Goal: Task Accomplishment & Management: Use online tool/utility

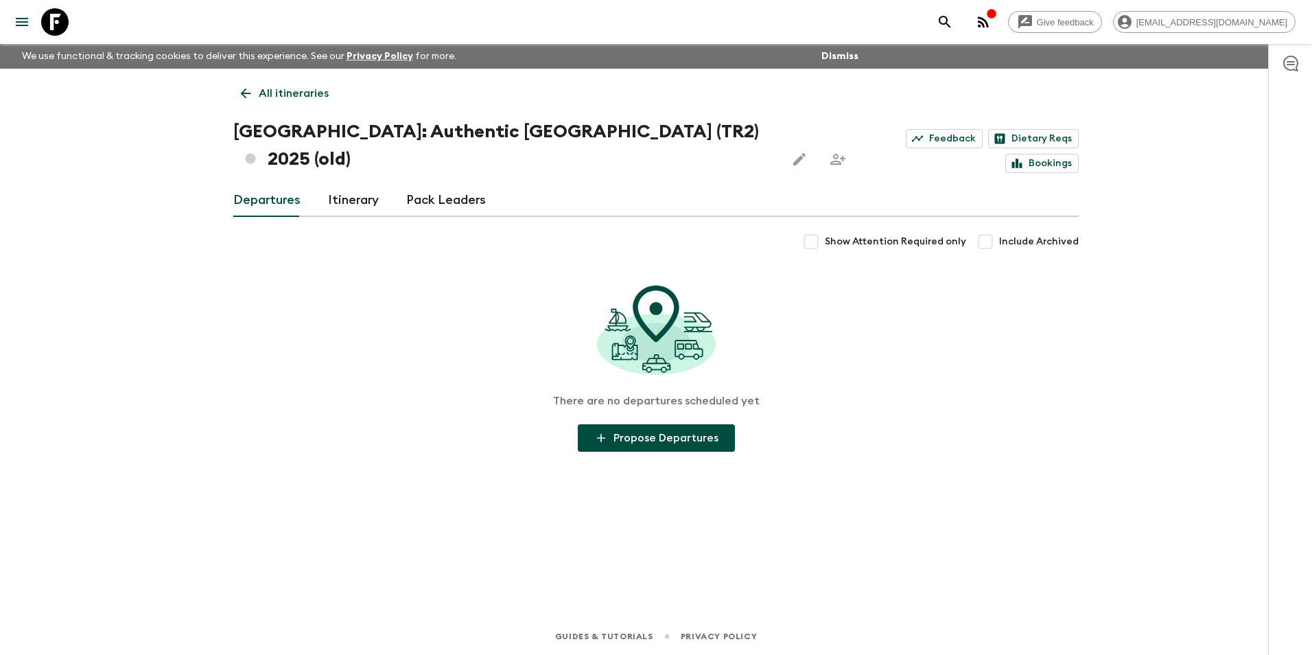
click at [242, 88] on icon at bounding box center [245, 93] width 15 height 15
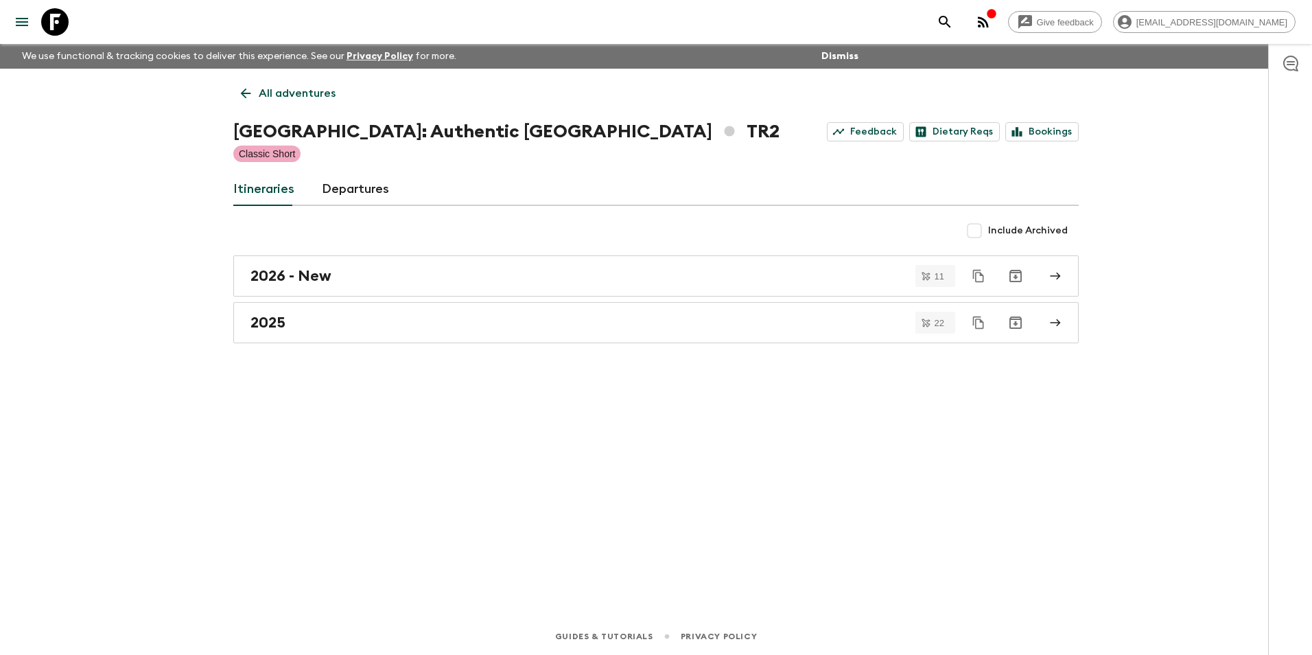
click at [242, 88] on icon at bounding box center [245, 93] width 15 height 15
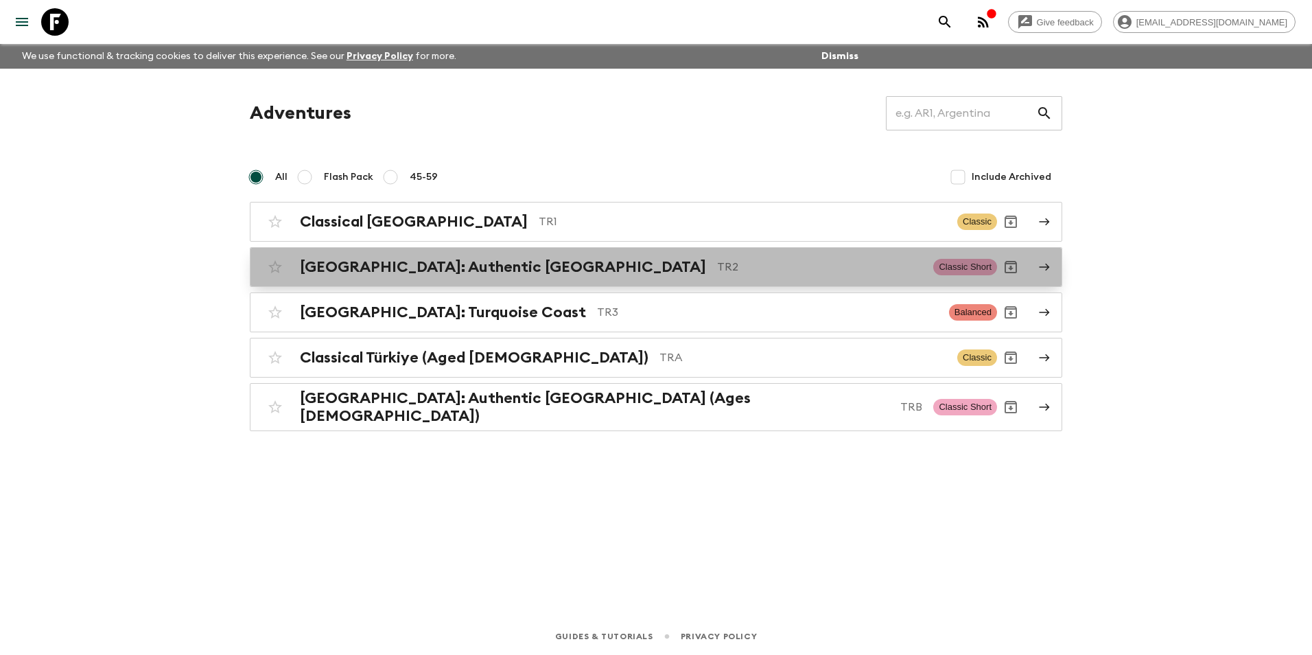
click at [364, 266] on h2 "[GEOGRAPHIC_DATA]: Authentic [GEOGRAPHIC_DATA]" at bounding box center [503, 267] width 406 height 18
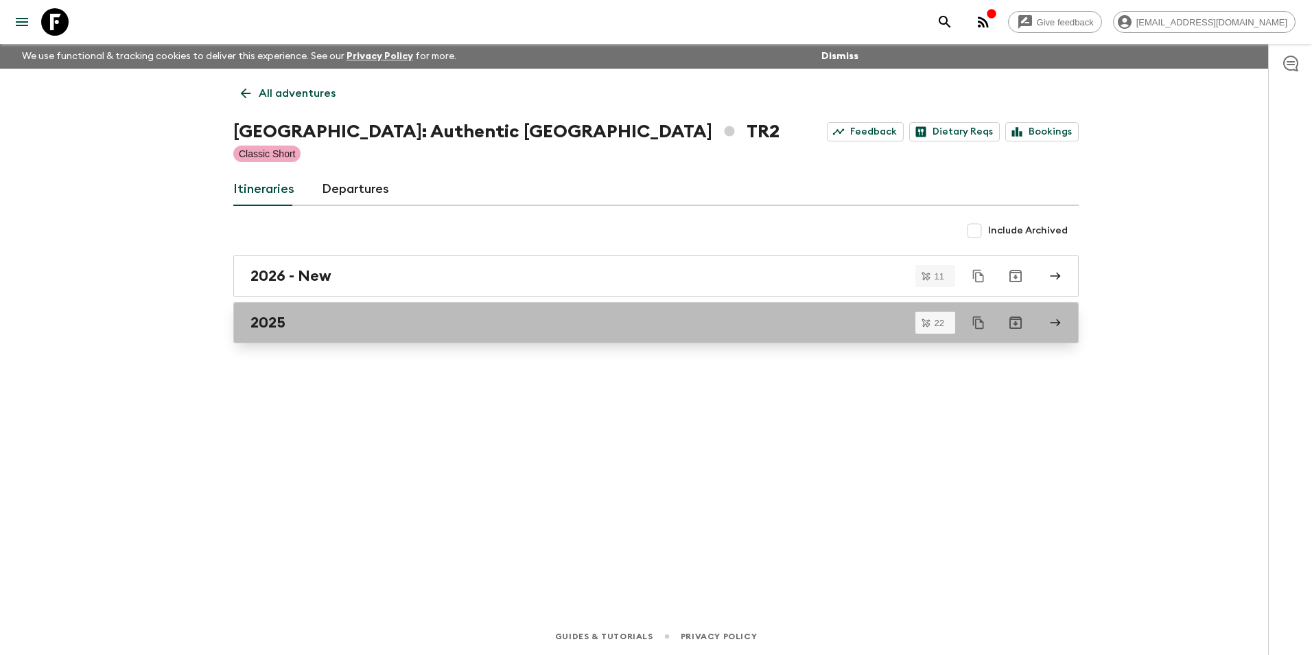
click at [306, 325] on div "2025" at bounding box center [642, 323] width 785 height 18
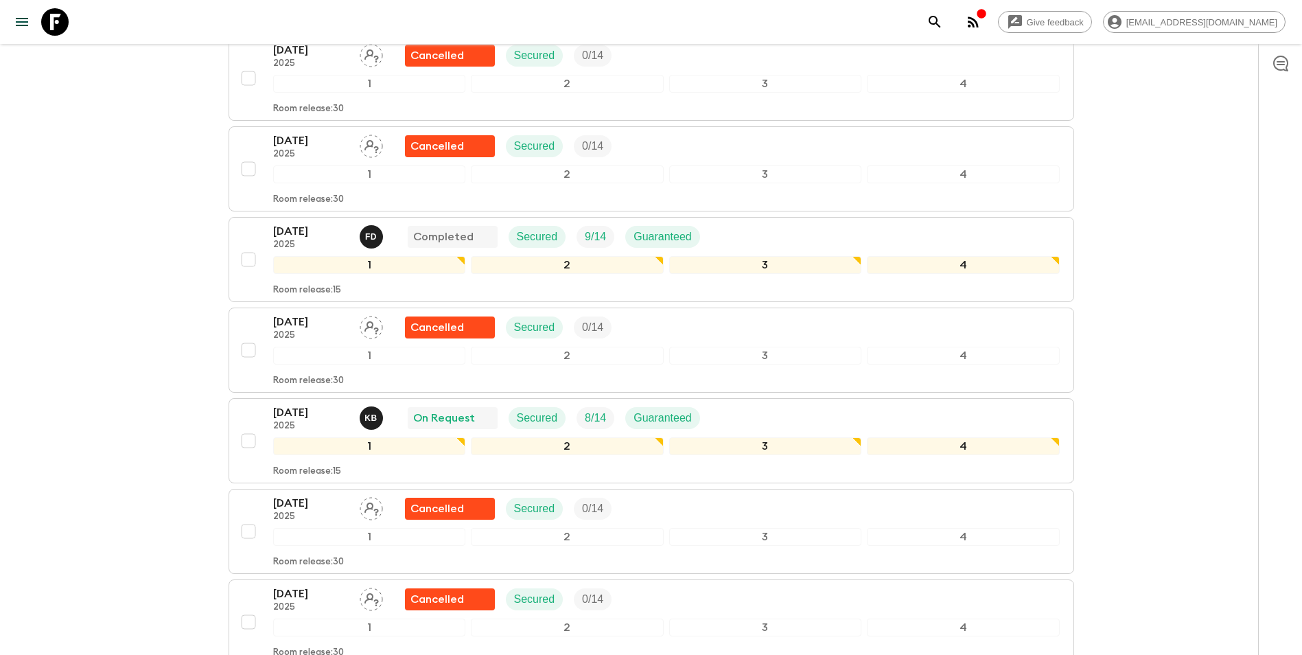
scroll to position [1372, 0]
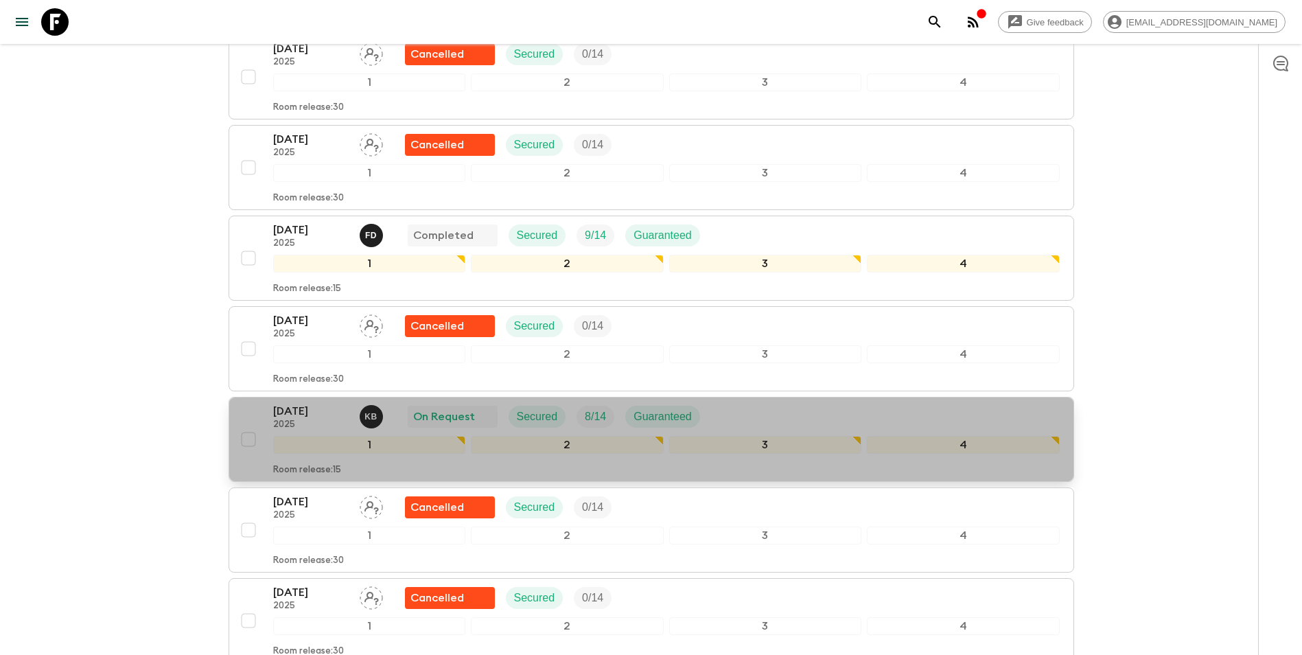
click at [747, 403] on div "[DATE] 2025 K B On Request Secured 8 / 14 Guaranteed" at bounding box center [666, 416] width 786 height 27
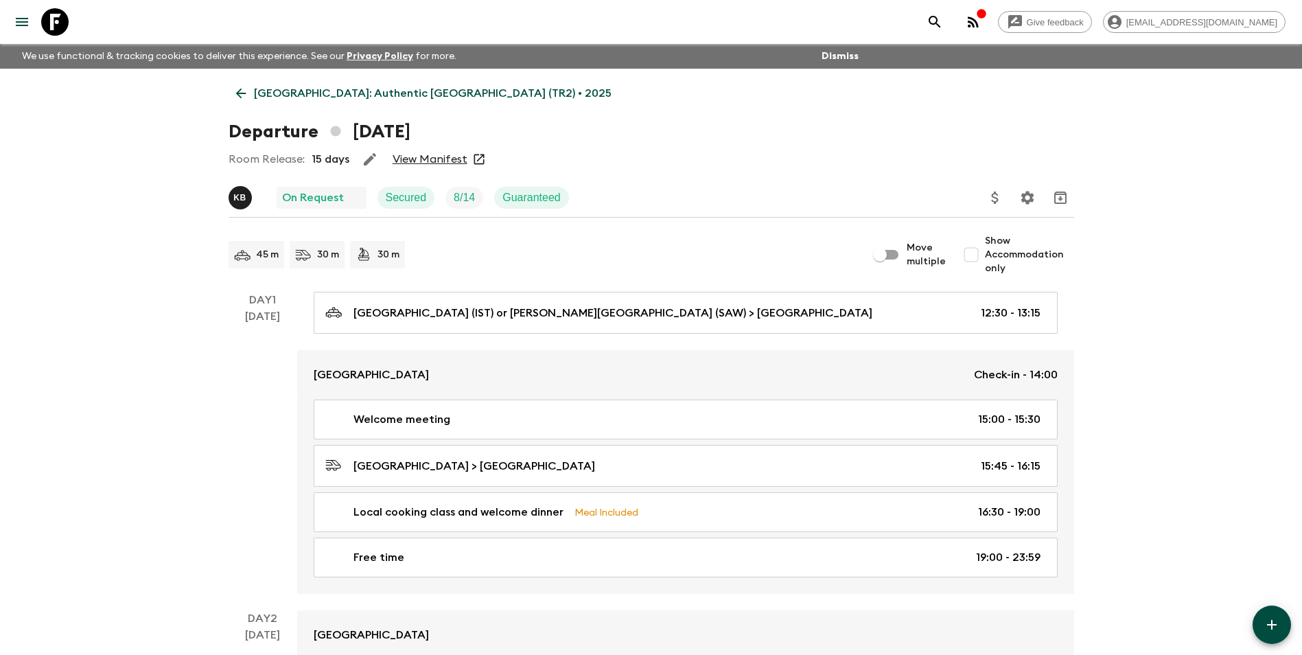
click at [436, 161] on link "View Manifest" at bounding box center [430, 159] width 75 height 14
